Goal: Navigation & Orientation: Find specific page/section

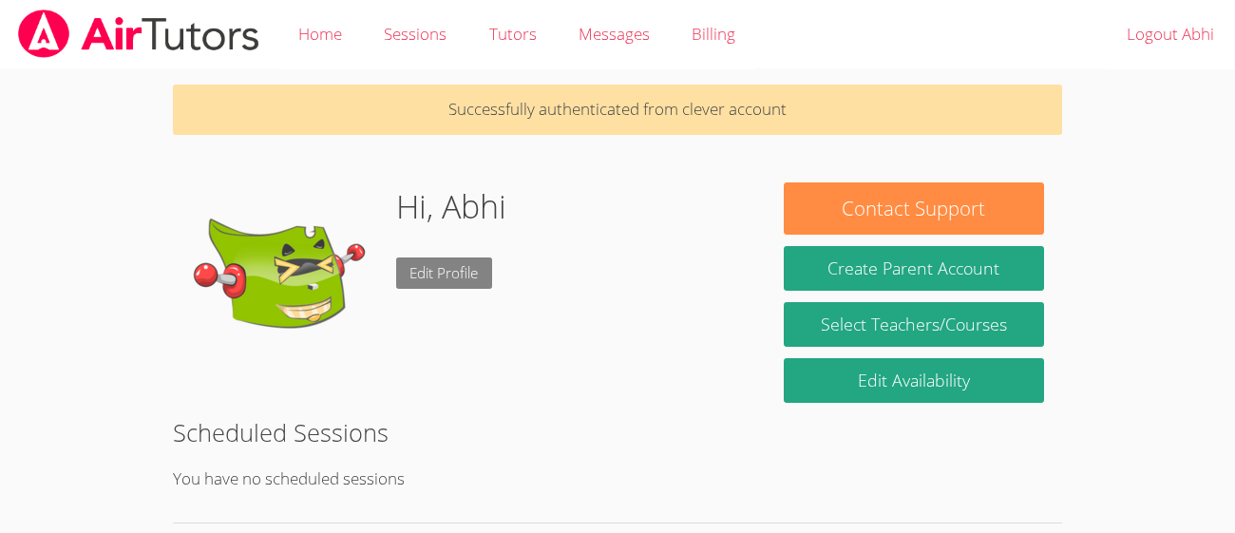
click at [470, 272] on link "Edit Profile" at bounding box center [444, 273] width 97 height 31
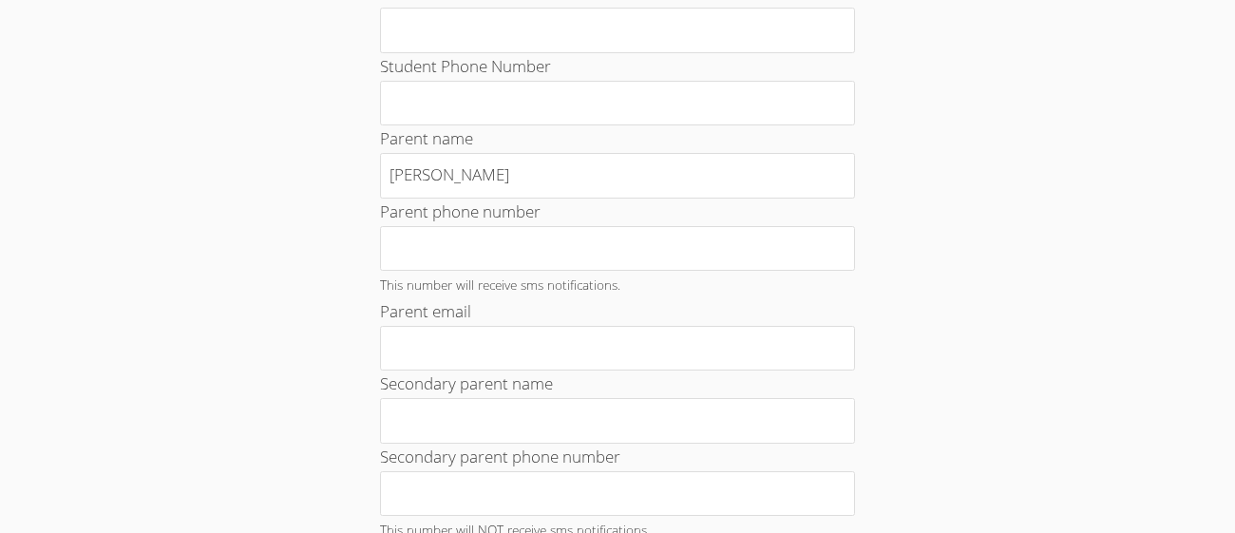
scroll to position [333, 0]
click at [932, 347] on div "Your Profile Change Password Student Email ag110613@student.musd.org Student Us…" at bounding box center [617, 477] width 667 height 1395
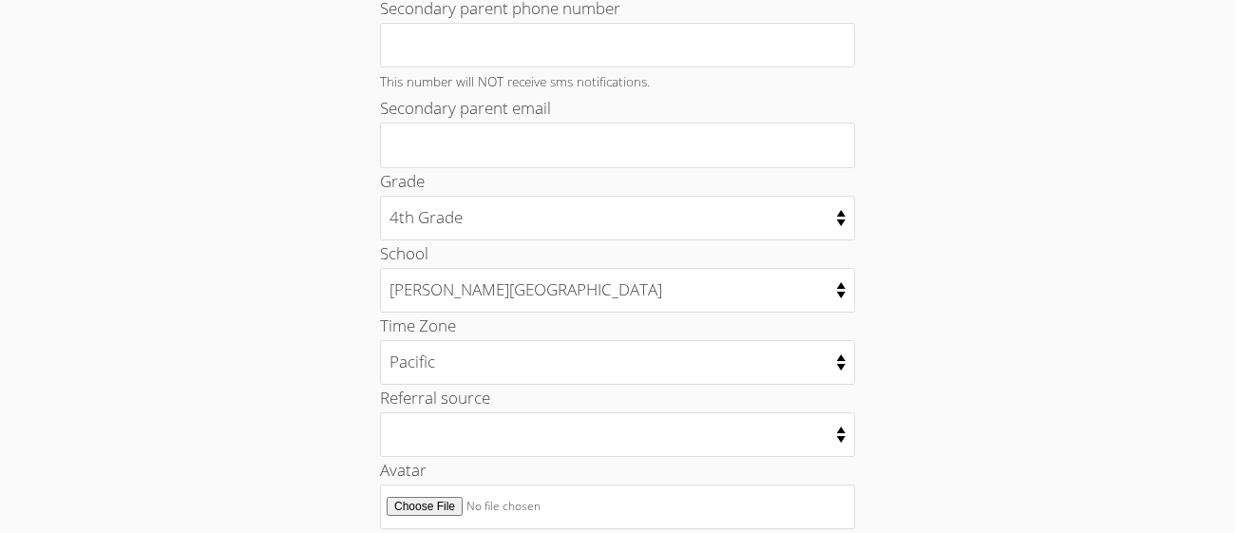
scroll to position [1066, 0]
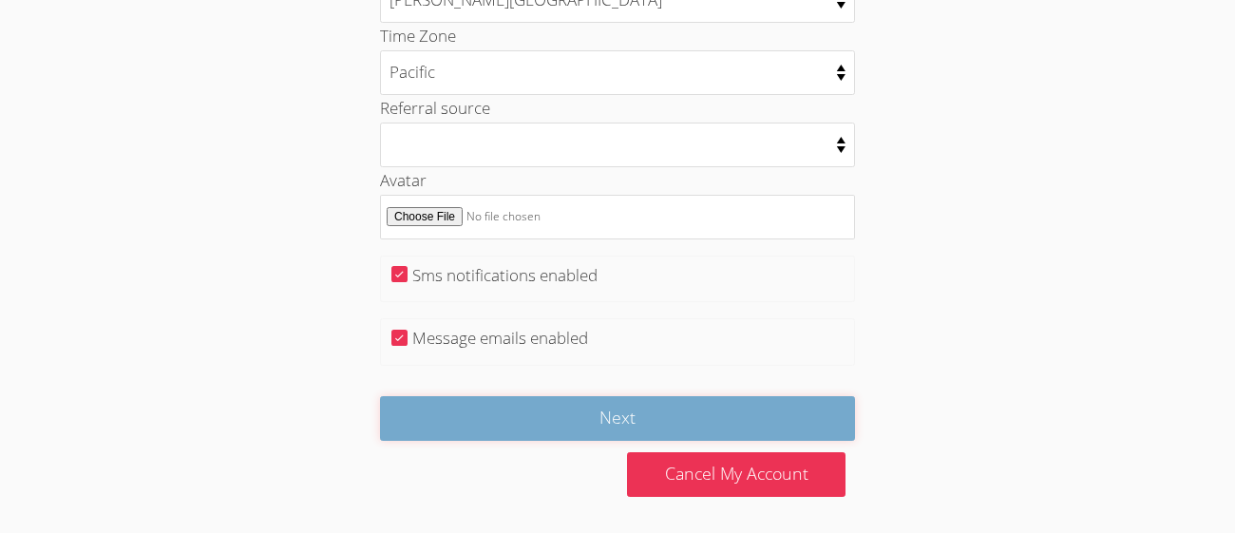
click at [799, 430] on input "Next" at bounding box center [617, 418] width 475 height 45
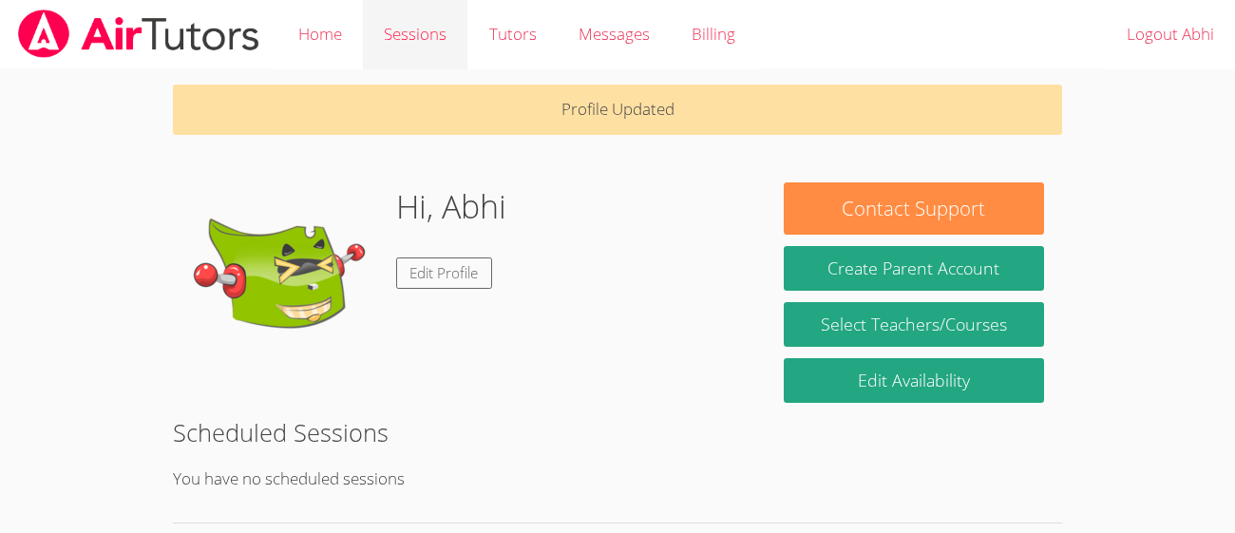
click at [378, 36] on link "Sessions" at bounding box center [415, 34] width 105 height 69
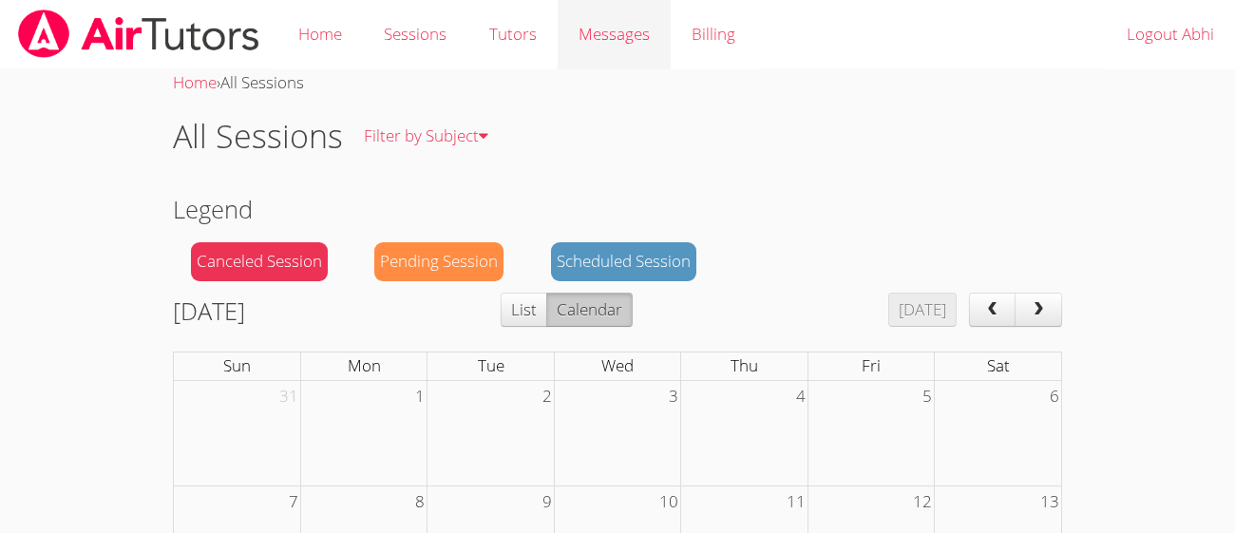
click at [608, 37] on span "Messages" at bounding box center [614, 34] width 71 height 22
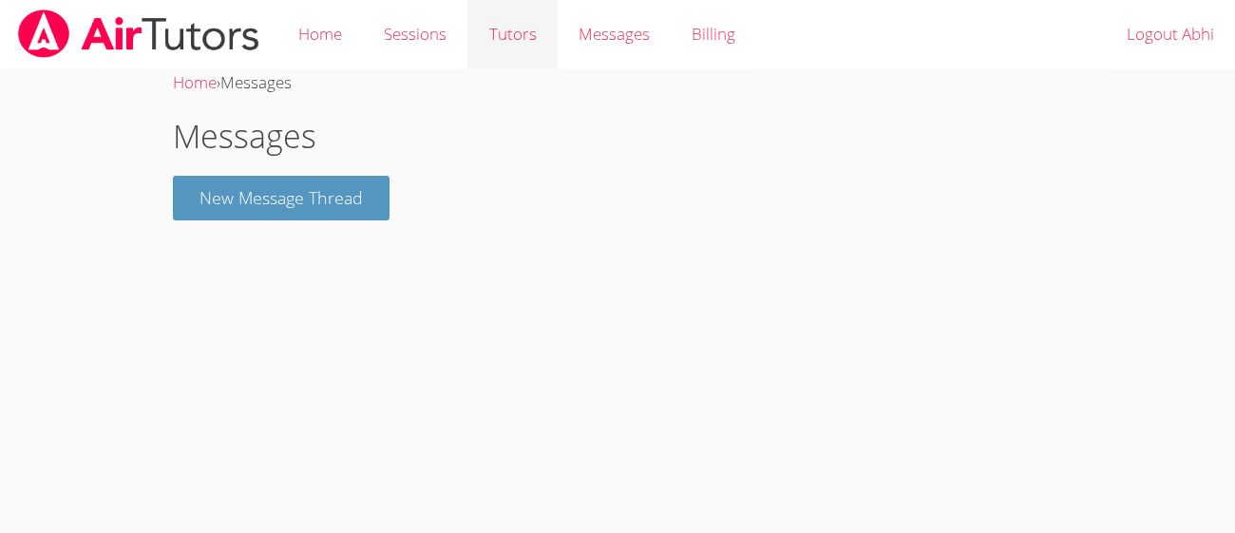
click at [515, 48] on link "Tutors" at bounding box center [512, 34] width 89 height 69
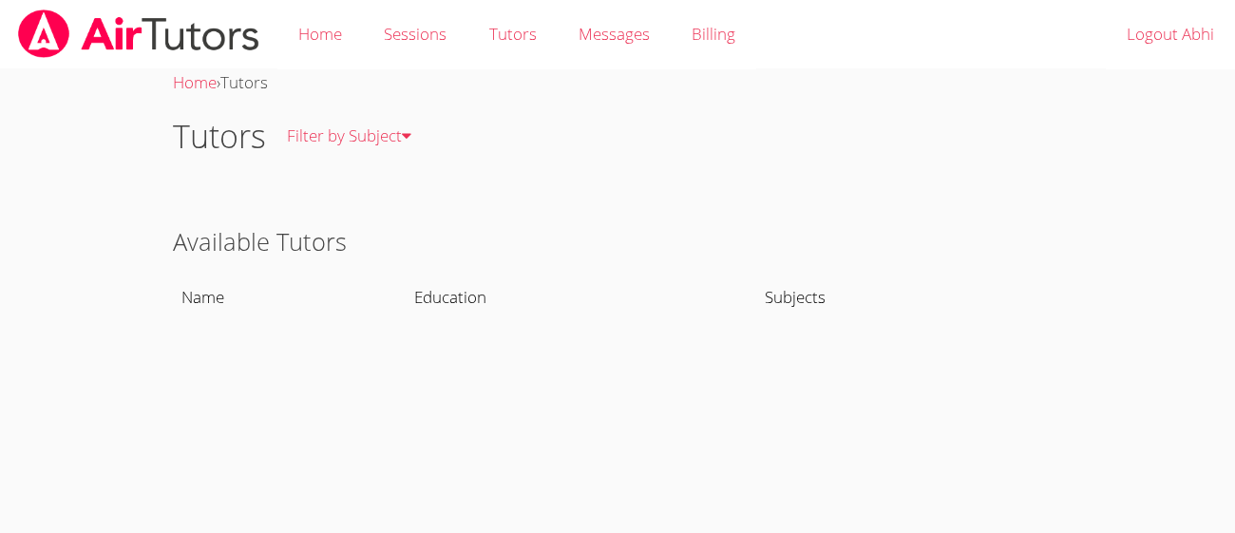
click at [203, 309] on th "Name" at bounding box center [290, 298] width 234 height 44
click at [362, 135] on link "Filter by Subject" at bounding box center [349, 136] width 166 height 69
click at [348, 203] on link "All Subjects" at bounding box center [367, 205] width 202 height 69
click at [614, 47] on div "Messages" at bounding box center [614, 35] width 71 height 28
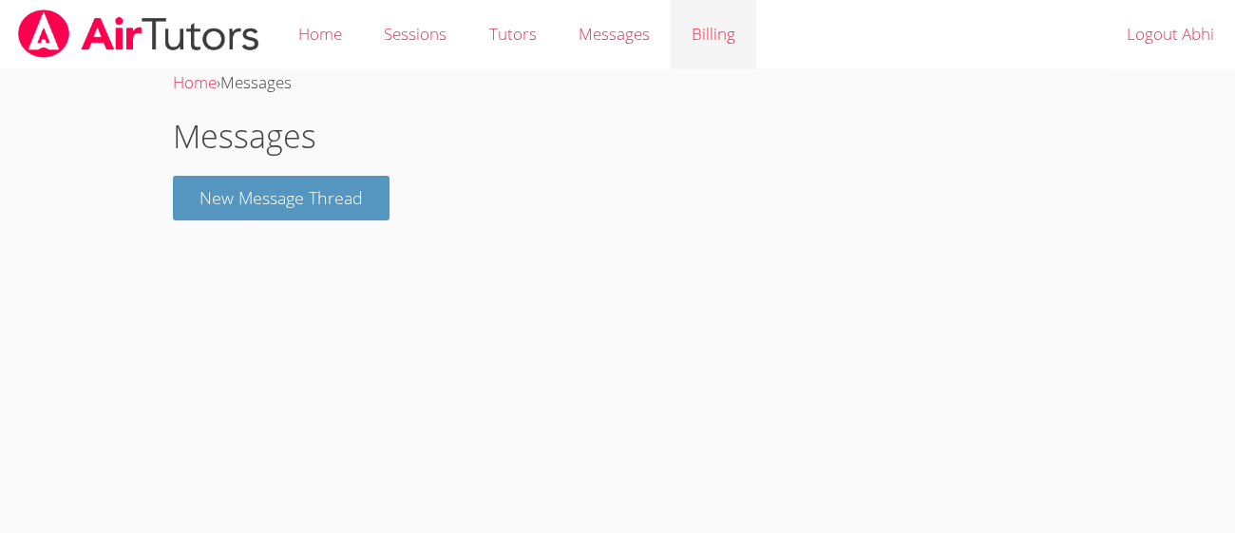
click at [687, 67] on link "Billing" at bounding box center [714, 34] width 86 height 69
